Goal: Task Accomplishment & Management: Manage account settings

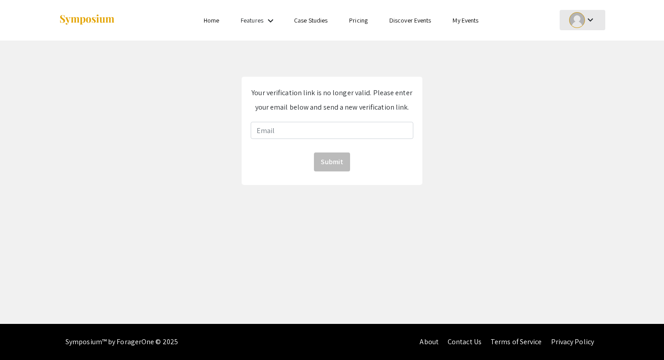
click at [575, 18] on div at bounding box center [577, 20] width 16 height 16
click at [575, 37] on button "My Account" at bounding box center [588, 45] width 56 height 22
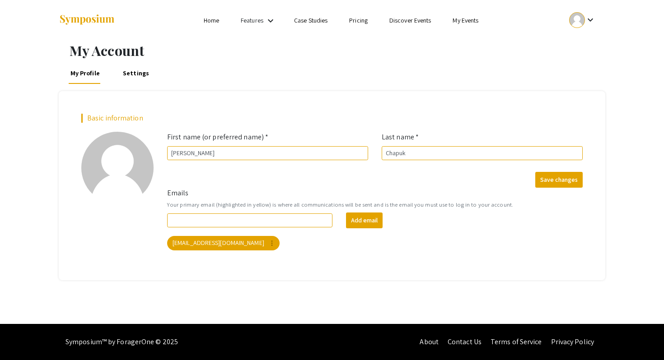
click at [584, 15] on div "keyboard_arrow_down" at bounding box center [582, 20] width 31 height 20
click at [584, 67] on button "My Submissions" at bounding box center [588, 67] width 56 height 22
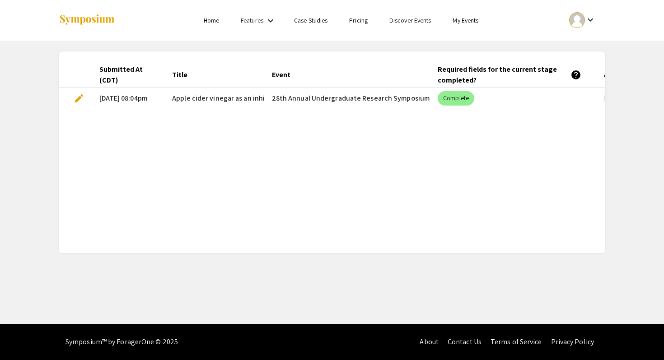
click at [293, 98] on mat-cell "28th Annual Undergraduate Research Symposium" at bounding box center [348, 99] width 166 height 22
click at [204, 105] on mat-cell "Apple cider vinegar as an inhibitor of Glycogen phosphorylase B" at bounding box center [215, 99] width 100 height 22
click at [173, 91] on mat-cell "Apple cider vinegar as an inhibitor of Glycogen phosphorylase B" at bounding box center [215, 99] width 100 height 22
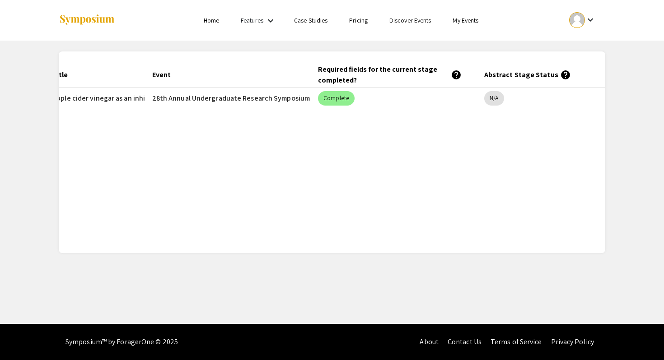
scroll to position [0, 157]
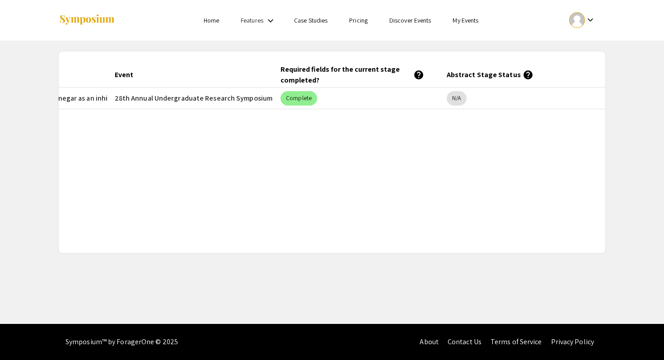
click at [485, 72] on mat-header-cell "Abstract Stage Status help" at bounding box center [523, 74] width 166 height 25
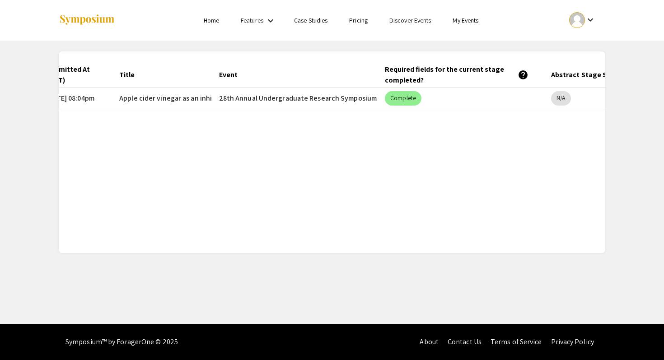
scroll to position [0, 0]
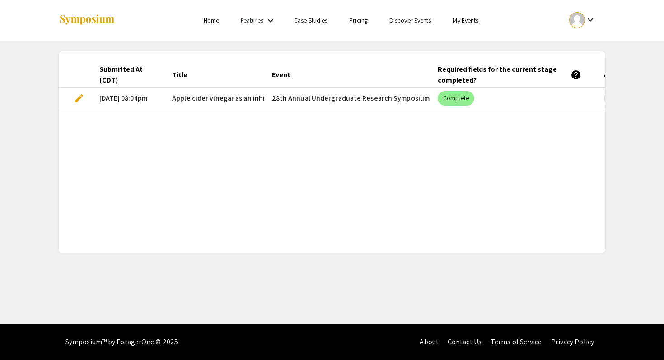
click at [206, 107] on mat-cell "Apple cider vinegar as an inhibitor of Glycogen phosphorylase B" at bounding box center [215, 99] width 100 height 22
click at [118, 67] on div "Submitted At (CDT)" at bounding box center [124, 75] width 51 height 22
click at [198, 106] on mat-cell "Apple cider vinegar as an inhibitor of Glycogen phosphorylase B" at bounding box center [215, 99] width 100 height 22
click at [220, 95] on span "Apple cider vinegar as an inhibitor of Glycogen phosphorylase B" at bounding box center [272, 98] width 201 height 11
drag, startPoint x: 202, startPoint y: 92, endPoint x: 208, endPoint y: 92, distance: 5.9
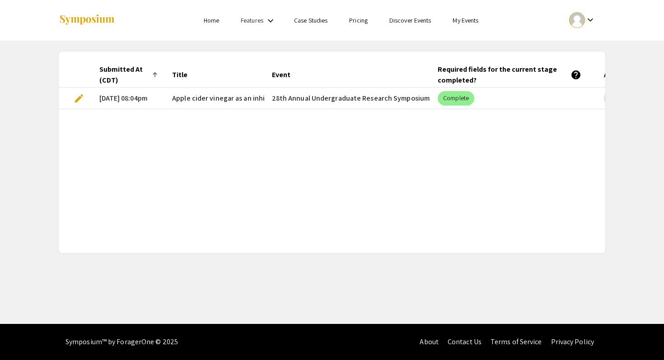
click at [203, 92] on mat-cell "Apple cider vinegar as an inhibitor of Glycogen phosphorylase B" at bounding box center [215, 99] width 100 height 22
drag, startPoint x: 165, startPoint y: 95, endPoint x: 302, endPoint y: 95, distance: 136.9
click at [302, 95] on mat-row "edit [DATE] 08:04pm Apple cider vinegar as an inhibitor of Glycogen phosphoryla…" at bounding box center [332, 99] width 547 height 22
copy mat-row "Apple cider vinegar as an inhibitor of Glycogen phosphorylase B 28th Annu"
